Goal: Information Seeking & Learning: Find specific fact

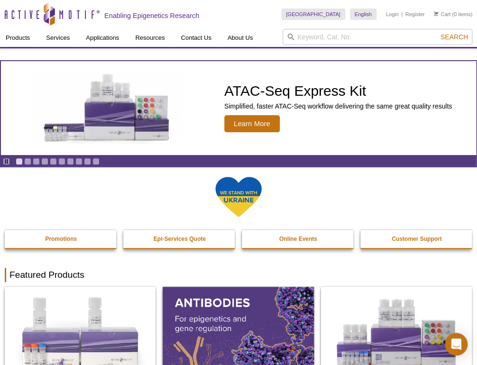
click at [383, 27] on div "United States Australia Austria Belgium Brazil Canada China Czech Republic Denm…" at bounding box center [376, 14] width 191 height 29
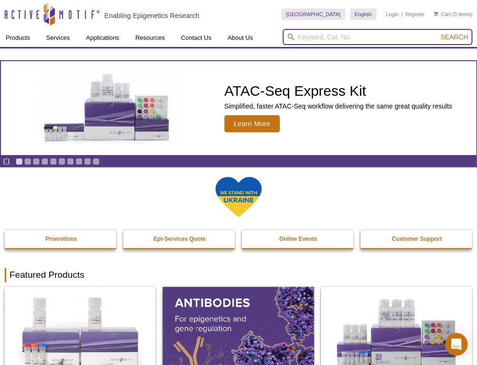
click at [383, 36] on input "search" at bounding box center [377, 37] width 190 height 16
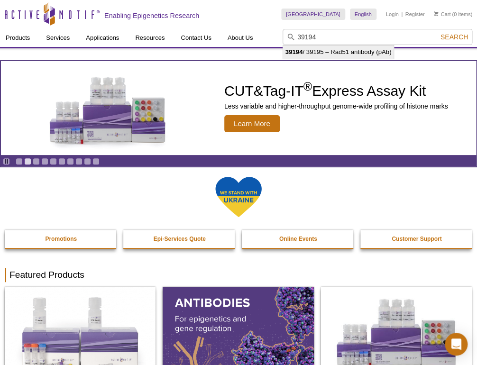
click at [344, 55] on li "39194 / 39195 – Rad51 antibody (pAb)" at bounding box center [338, 52] width 111 height 13
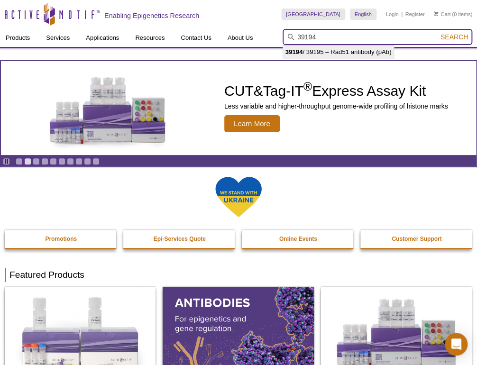
type input "39194 / 39195 – Rad51 antibody (pAb)"
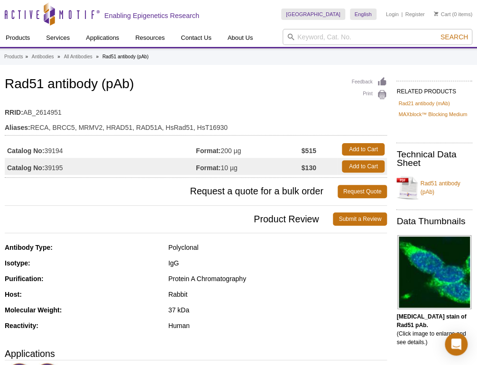
click at [258, 152] on td "Format: 200 µg" at bounding box center [248, 149] width 105 height 17
